Goal: Transaction & Acquisition: Obtain resource

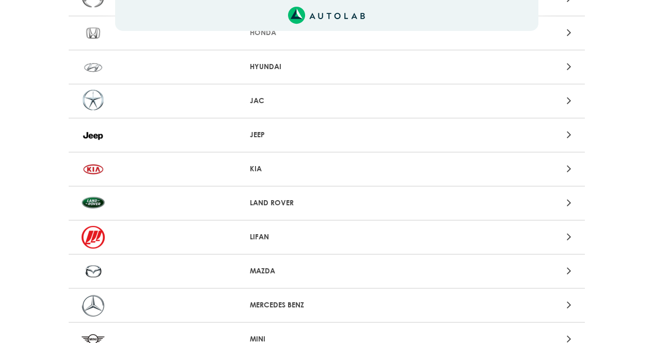
scroll to position [464, 0]
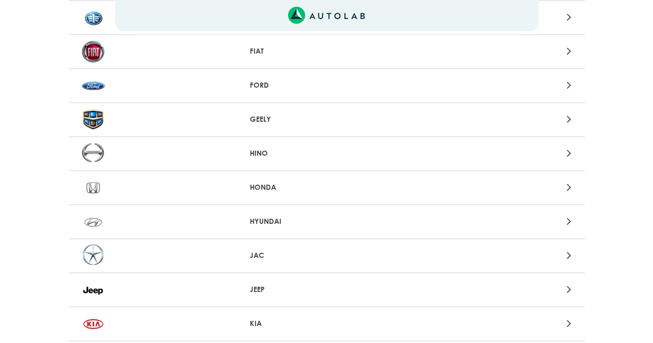
click at [257, 87] on p "FORD" at bounding box center [326, 85] width 153 height 11
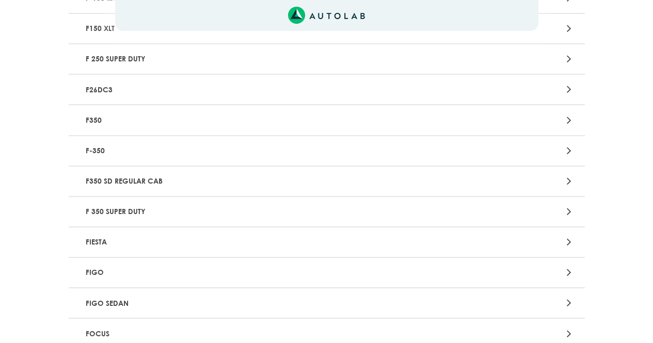
scroll to position [877, 0]
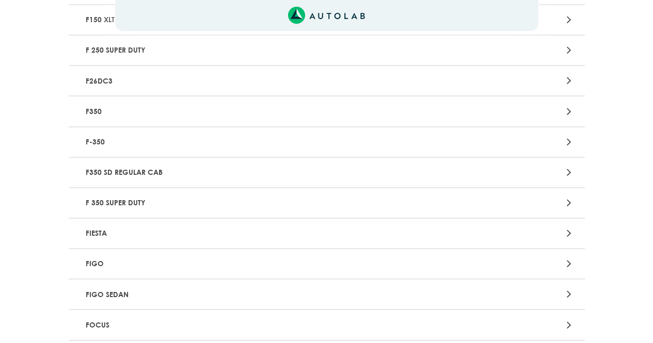
click at [143, 230] on p "FIESTA" at bounding box center [242, 233] width 321 height 19
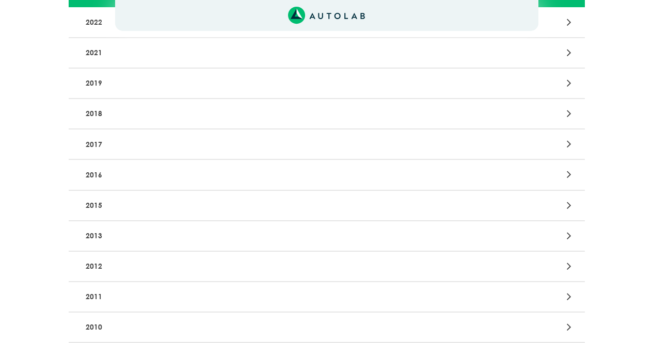
scroll to position [206, 0]
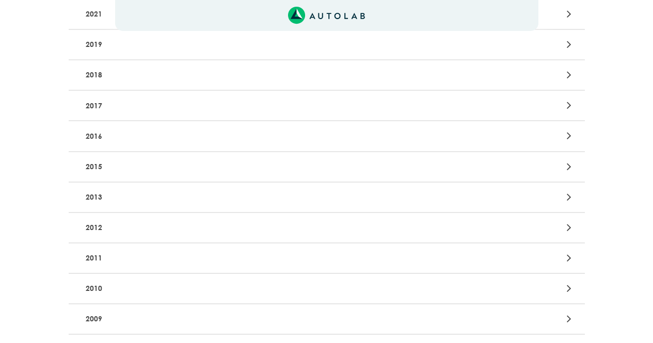
click at [130, 190] on p "2013" at bounding box center [242, 197] width 321 height 19
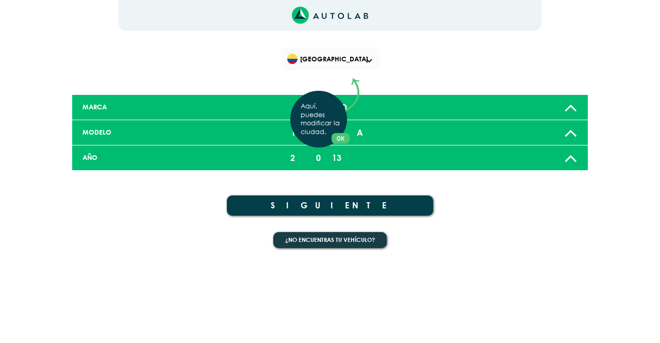
click at [324, 202] on div "Aquí, puedes modificar la ciudad. OK .aex,.bex{fill:none!important;stroke:#50c4…" at bounding box center [330, 171] width 660 height 343
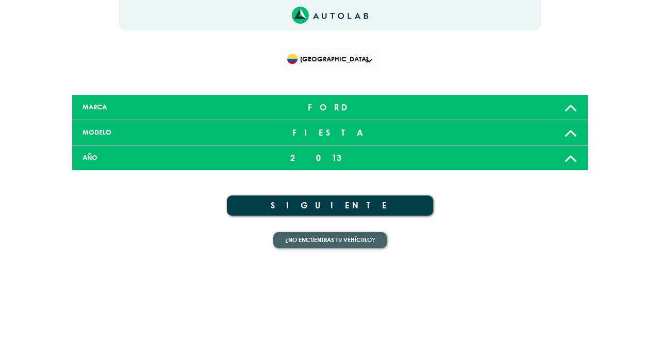
click at [327, 234] on button "¿No encuentras tu vehículo?" at bounding box center [330, 240] width 114 height 16
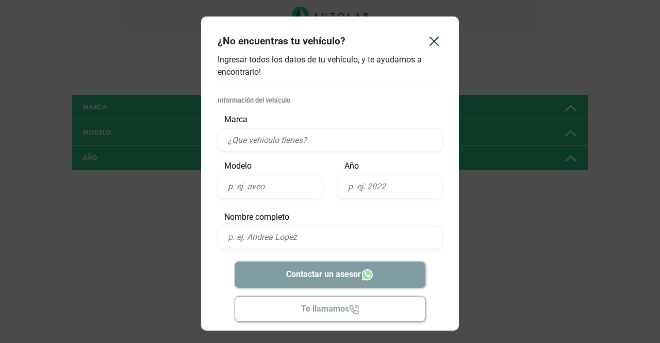
click at [285, 139] on input "text" at bounding box center [330, 139] width 225 height 23
click at [429, 43] on icon "Close" at bounding box center [434, 41] width 17 height 17
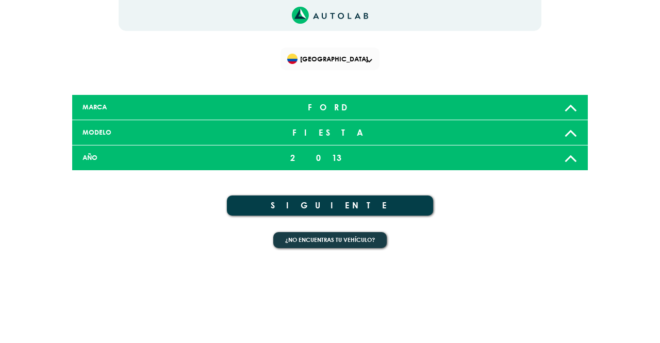
click at [378, 205] on button "SIGUIENTE" at bounding box center [330, 206] width 206 height 20
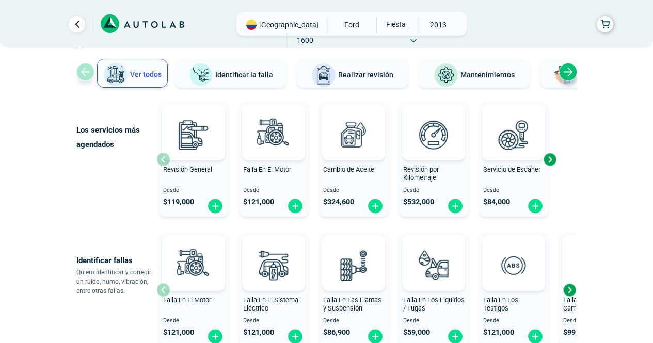
scroll to position [52, 0]
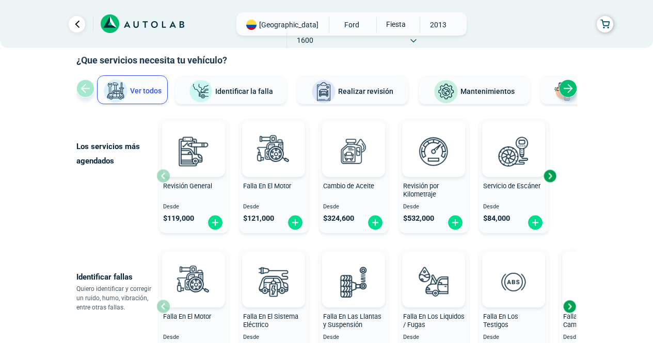
click at [554, 175] on div "Next slide" at bounding box center [549, 175] width 15 height 15
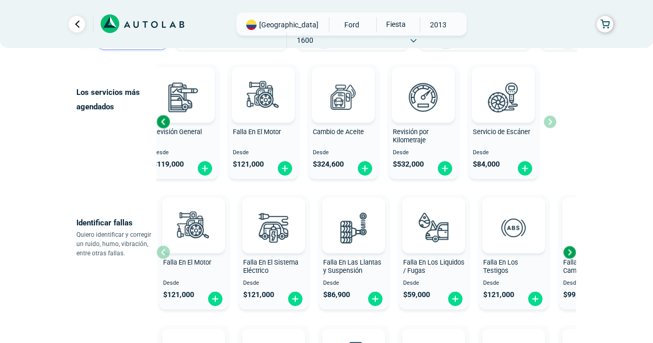
scroll to position [155, 0]
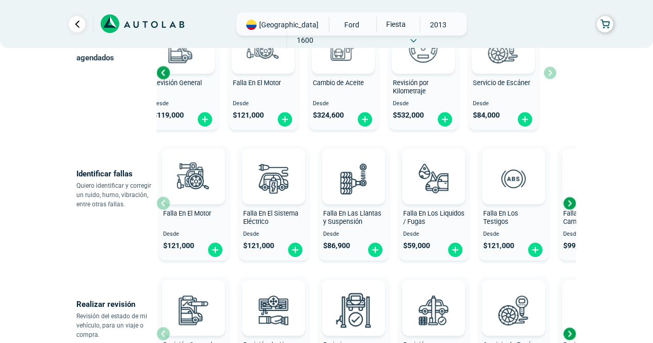
click at [568, 205] on div "Next slide" at bounding box center [568, 203] width 15 height 15
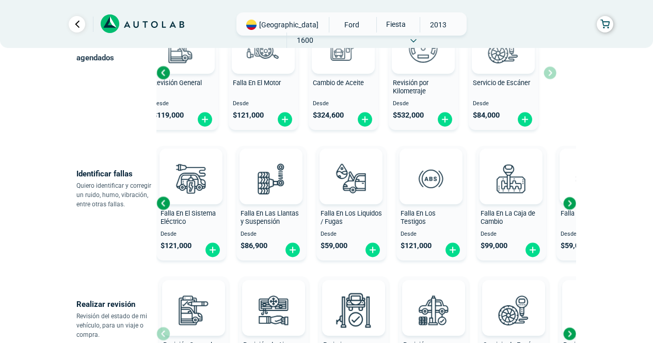
click at [568, 206] on div "Next slide" at bounding box center [568, 203] width 15 height 15
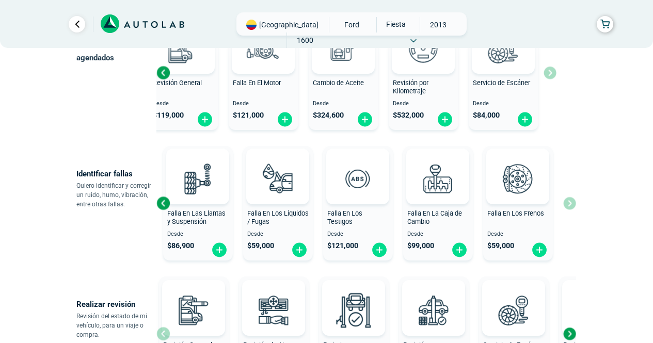
click at [568, 206] on div "Falla En El Motor Desde $ 121,000 Falla En El Sistema Eléctrico Desde $ 121,000…" at bounding box center [365, 203] width 419 height 123
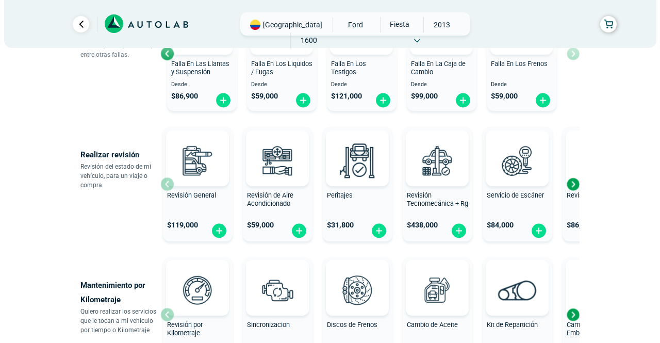
scroll to position [310, 0]
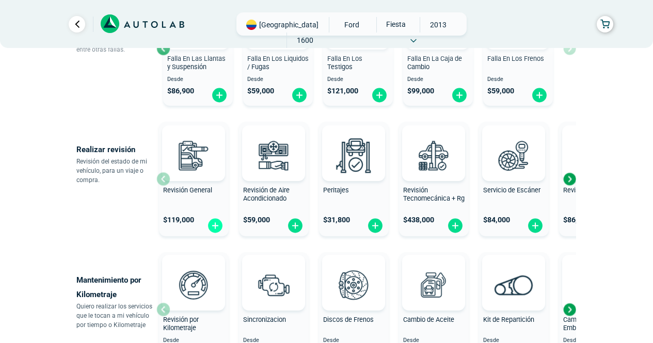
click at [215, 220] on img at bounding box center [215, 226] width 17 height 16
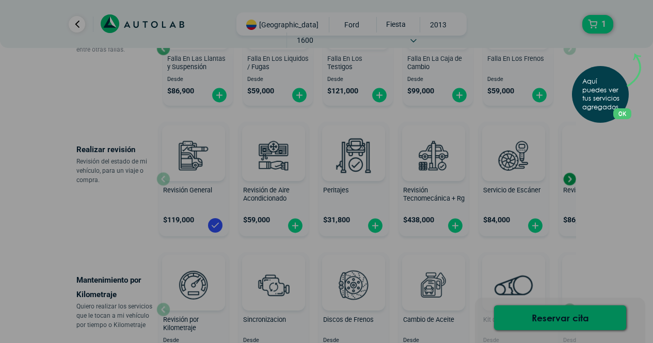
click at [602, 176] on div "Aquí puedes ver tus servicios agregados. OK .aex,.bex{fill:none!important;strok…" at bounding box center [326, 171] width 653 height 343
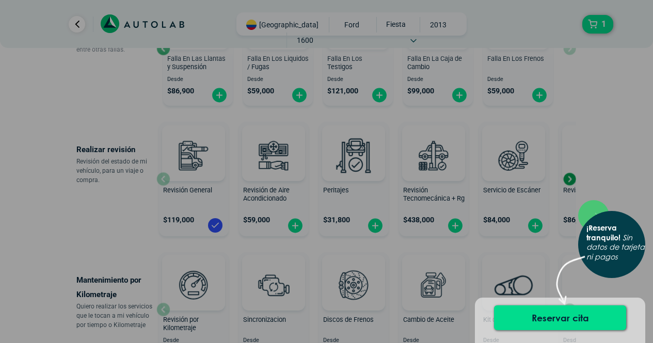
click at [605, 148] on div "× ¡Reserva tranquilo! Sin datos de tarjeta ni pagos" at bounding box center [326, 171] width 653 height 343
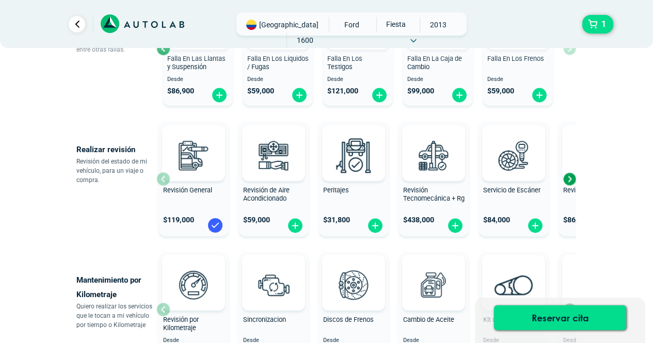
click at [216, 222] on img at bounding box center [215, 225] width 17 height 17
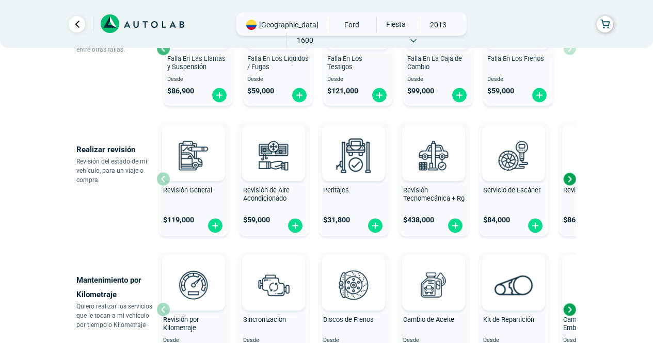
click at [189, 192] on span "Revisión General" at bounding box center [187, 190] width 49 height 8
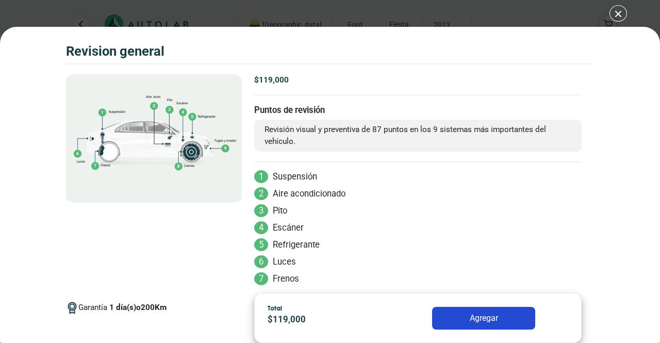
click at [613, 19] on div "Volkswagen Crossfox 2018 REVISION GENERAL $ 119,000 1 200" at bounding box center [330, 171] width 660 height 343
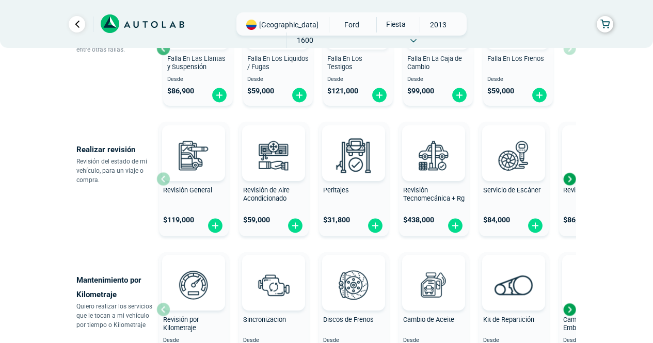
click at [568, 179] on div "Next slide" at bounding box center [568, 178] width 15 height 15
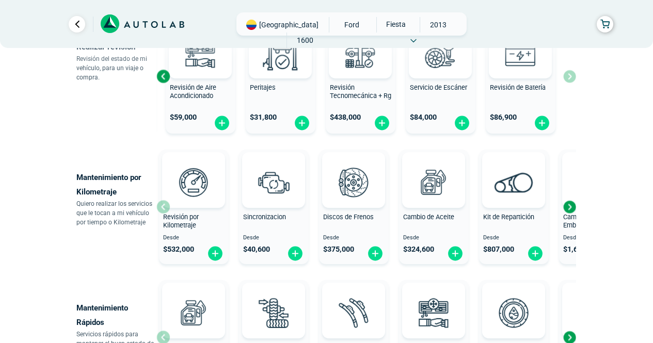
scroll to position [413, 0]
click at [572, 206] on div "Next slide" at bounding box center [568, 206] width 15 height 15
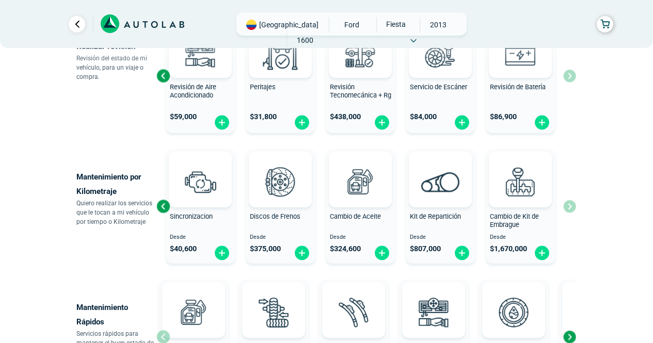
click at [572, 206] on div "Revisión por Kilometraje Desde $ 532,000 Sincronizacion Desde $ 40,600 Discos d…" at bounding box center [365, 206] width 419 height 123
click at [429, 223] on div "Kit de Repartición" at bounding box center [441, 223] width 70 height 21
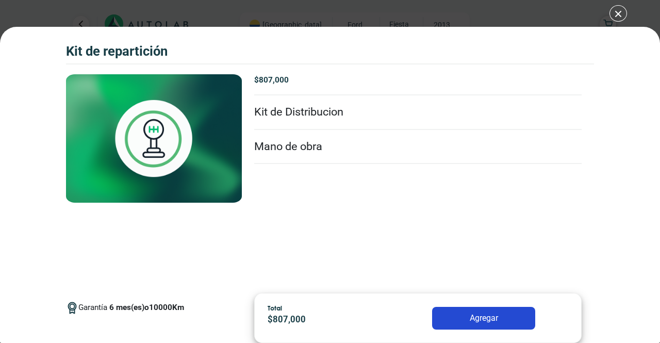
click at [204, 122] on img at bounding box center [154, 138] width 176 height 128
click at [166, 310] on p "6 mes(es) o 10000 Km" at bounding box center [146, 308] width 75 height 12
click at [161, 130] on img at bounding box center [154, 138] width 176 height 128
click at [135, 130] on img at bounding box center [154, 138] width 176 height 128
click at [611, 15] on div "Kit de Repartición Kit de Repartición Garantía 6 Km" at bounding box center [330, 171] width 660 height 343
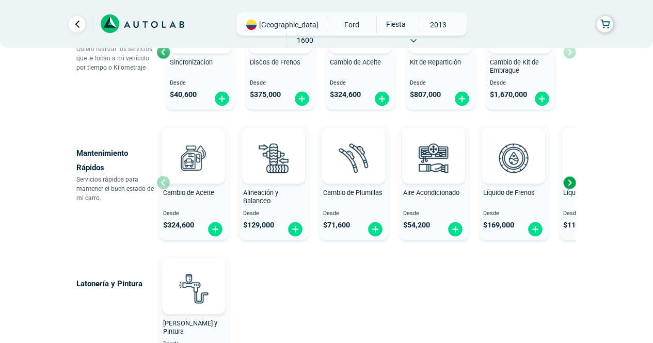
scroll to position [568, 0]
click at [568, 182] on div "Next slide" at bounding box center [568, 181] width 15 height 15
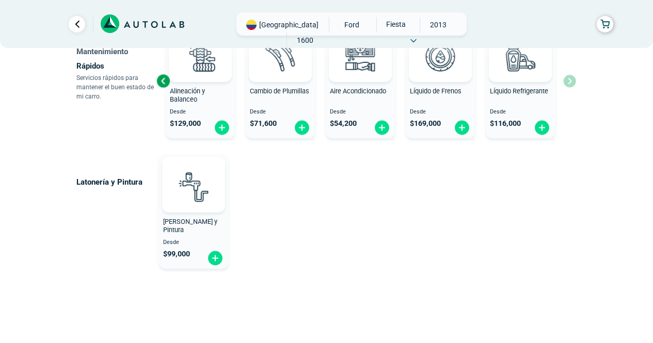
scroll to position [671, 0]
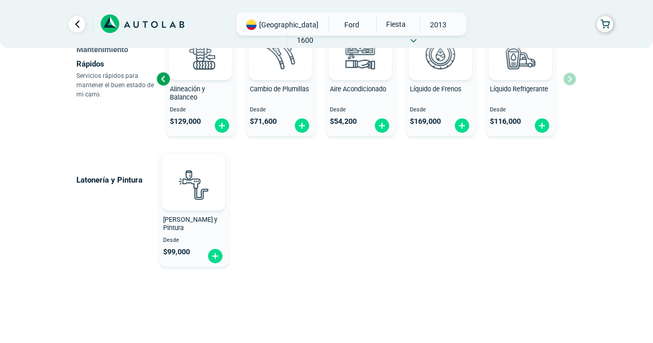
click at [185, 218] on span "[PERSON_NAME] y Pintura" at bounding box center [190, 224] width 54 height 17
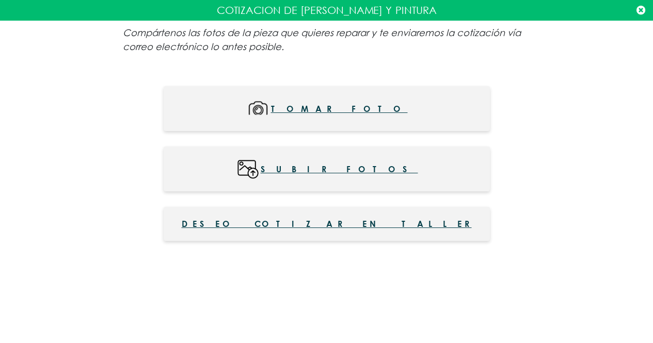
scroll to position [619, 0]
click at [640, 14] on icon at bounding box center [640, 10] width 9 height 10
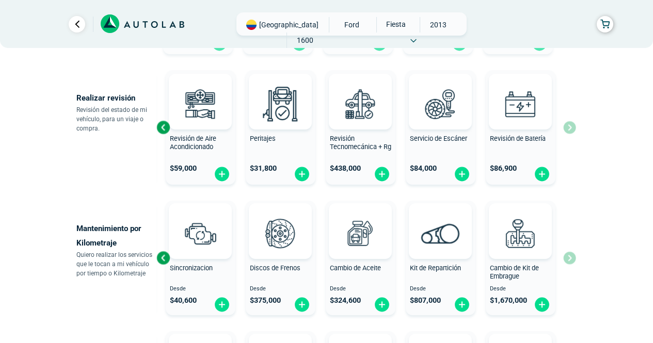
scroll to position [413, 0]
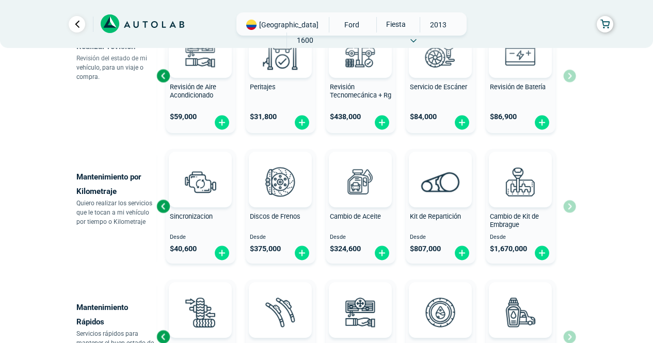
click at [279, 219] on span "Discos de Frenos" at bounding box center [275, 217] width 51 height 8
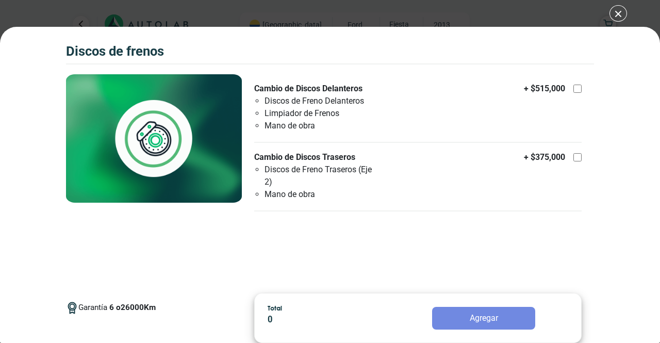
click at [619, 15] on div "Discos de Frenos Discos de Frenos Garantía 6 26000 Km" at bounding box center [330, 171] width 660 height 343
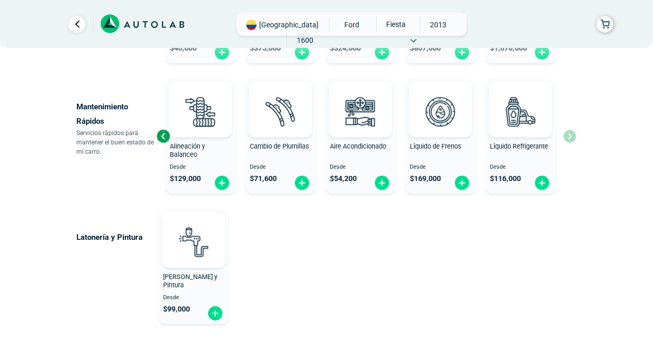
scroll to position [619, 0]
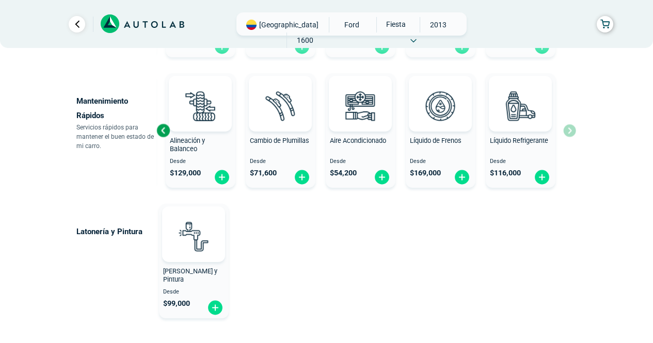
click at [163, 132] on div "Previous slide" at bounding box center [162, 130] width 15 height 15
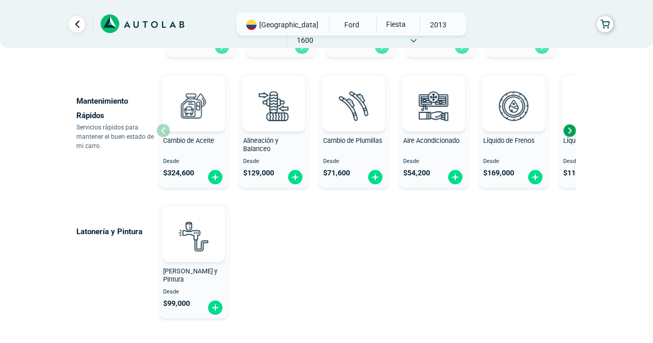
click at [188, 138] on span "Cambio de Aceite" at bounding box center [188, 141] width 51 height 8
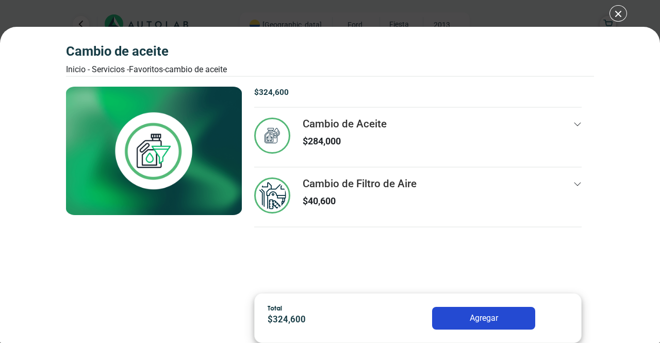
click at [617, 14] on div "Cambio de Aceite Inicio - Servicios - Favoritos - Cambio de Aceite Cambio de Ac…" at bounding box center [330, 171] width 660 height 343
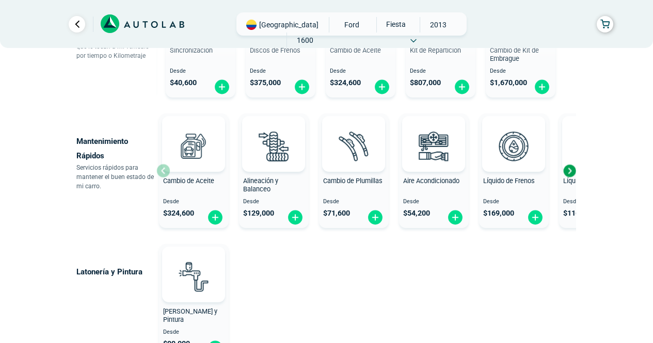
scroll to position [568, 0]
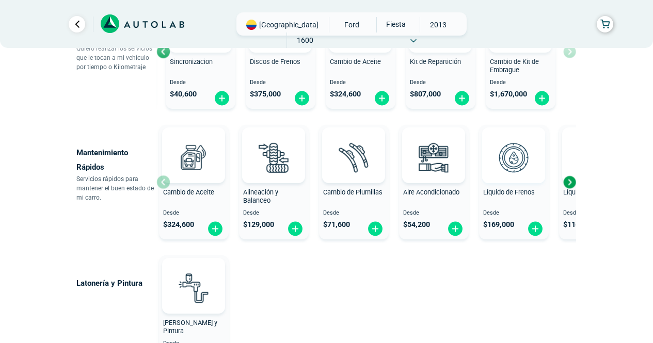
click at [527, 161] on img at bounding box center [513, 157] width 45 height 45
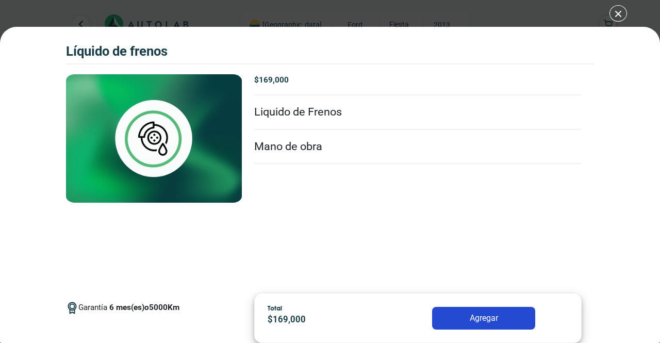
click at [613, 9] on div "Líquido de Frenos Líquido de Frenos Garantía 6 5000" at bounding box center [330, 171] width 660 height 343
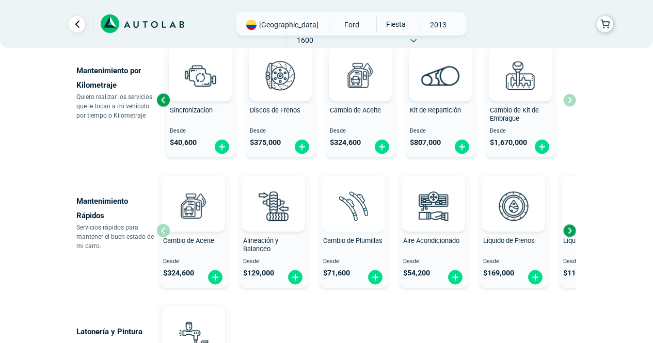
scroll to position [464, 0]
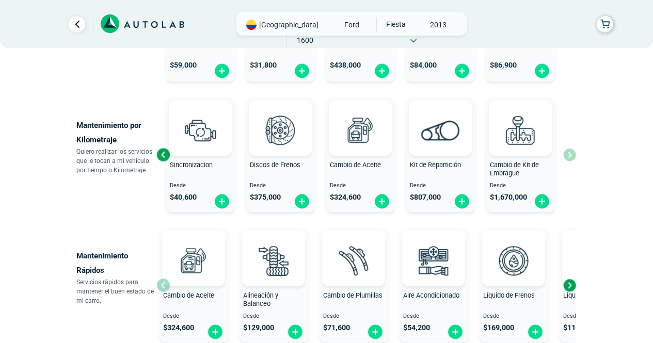
click at [188, 161] on span "Sincronizacion" at bounding box center [191, 165] width 43 height 8
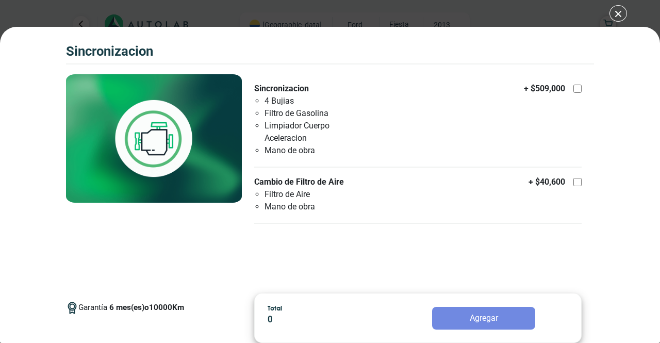
click at [616, 14] on div "SINCRONIZACION SINCRONIZACION Garantía 6 10000 Km" at bounding box center [330, 171] width 660 height 343
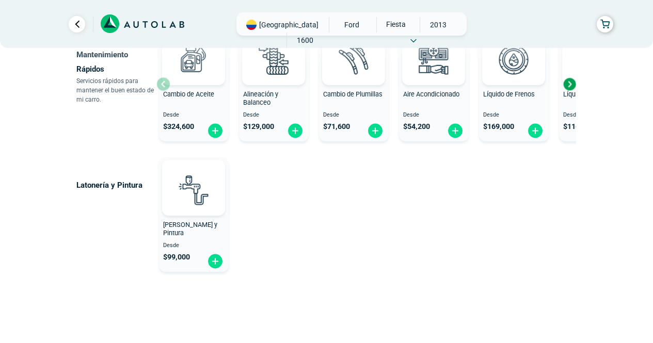
scroll to position [689, 0]
